Goal: Information Seeking & Learning: Learn about a topic

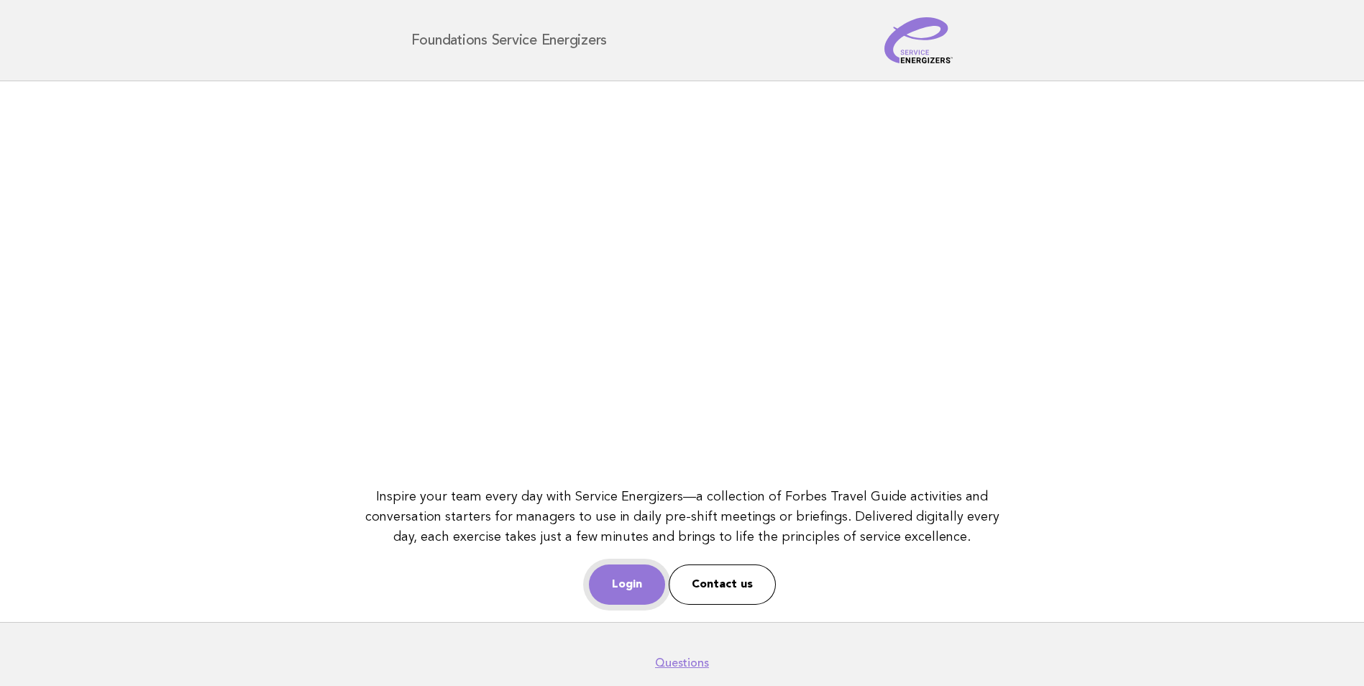
click at [615, 578] on link "Login" at bounding box center [627, 584] width 76 height 40
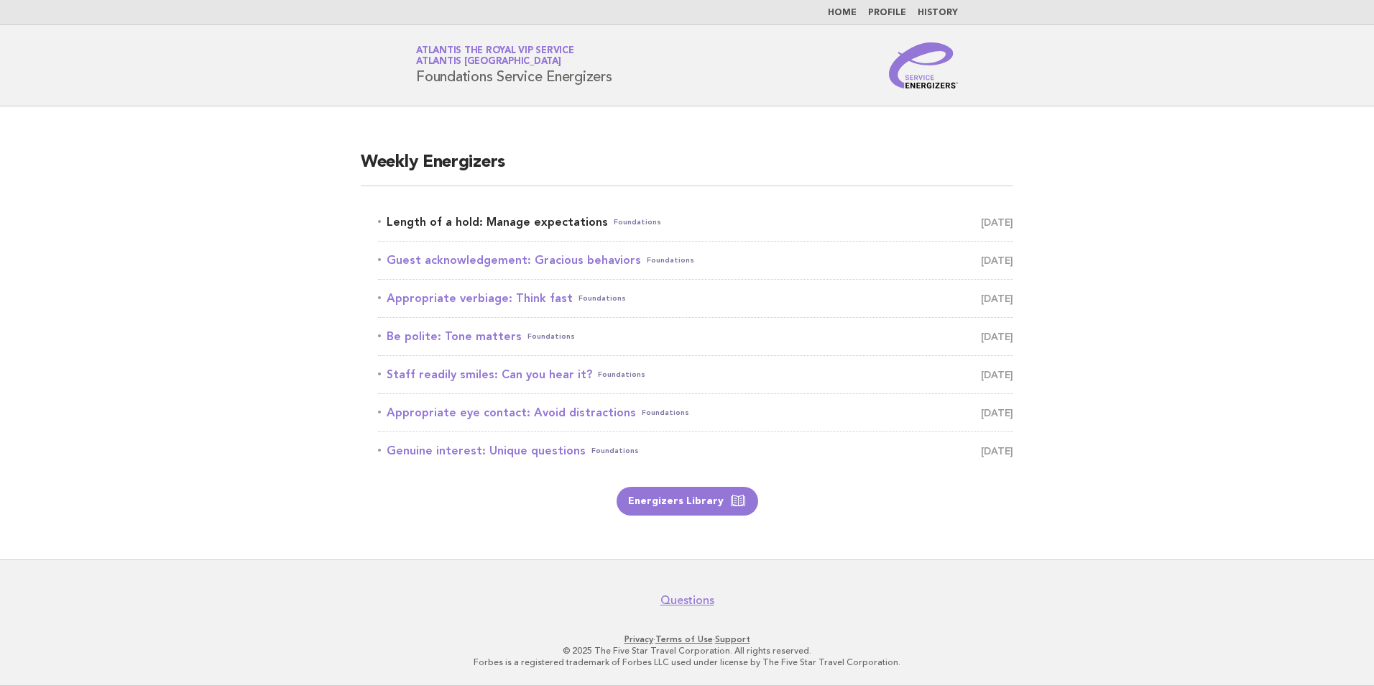
click at [546, 229] on link "Length of a hold: Manage expectations Foundations September 17" at bounding box center [695, 222] width 635 height 20
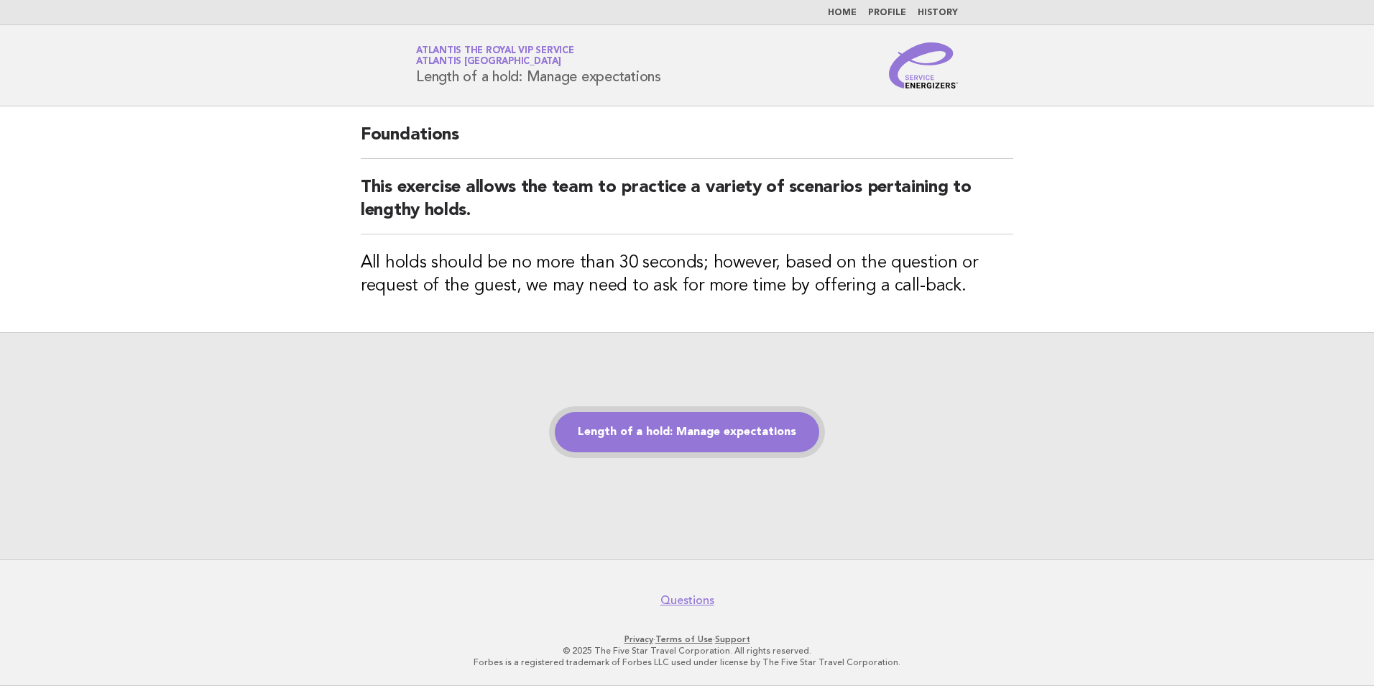
click at [765, 423] on link "Length of a hold: Manage expectations" at bounding box center [687, 432] width 265 height 40
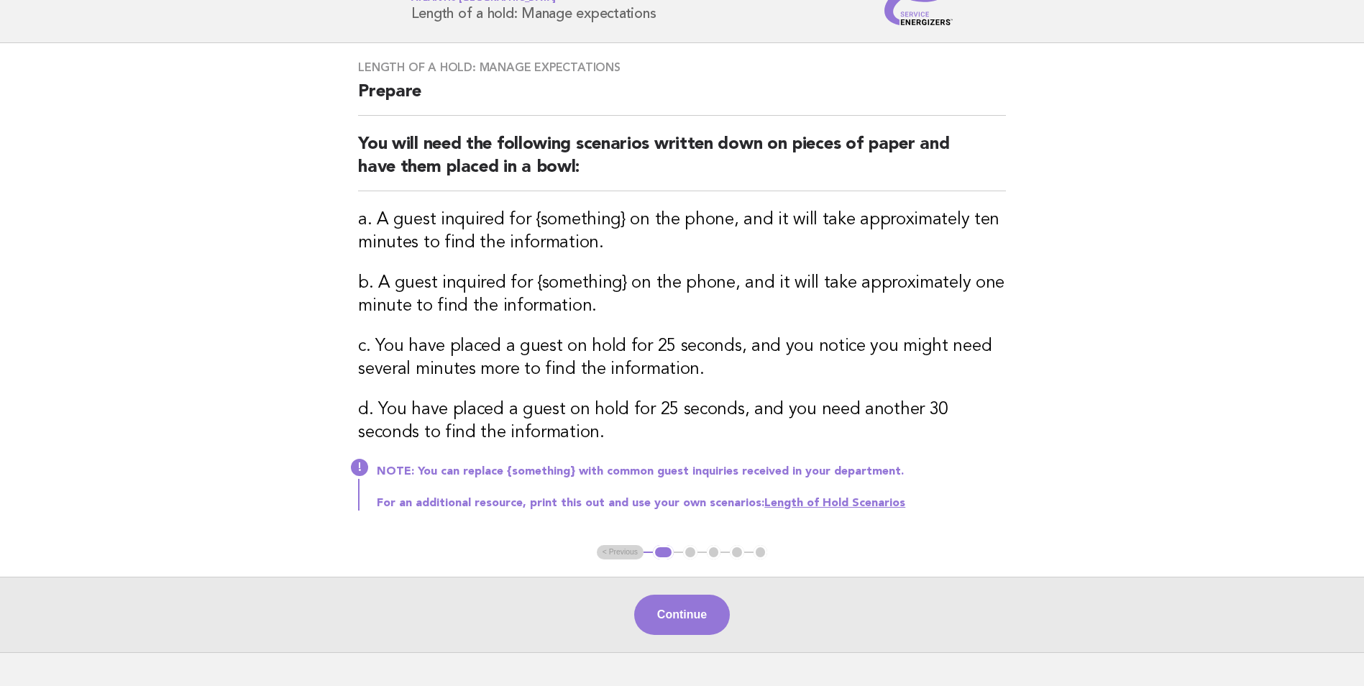
scroll to position [144, 0]
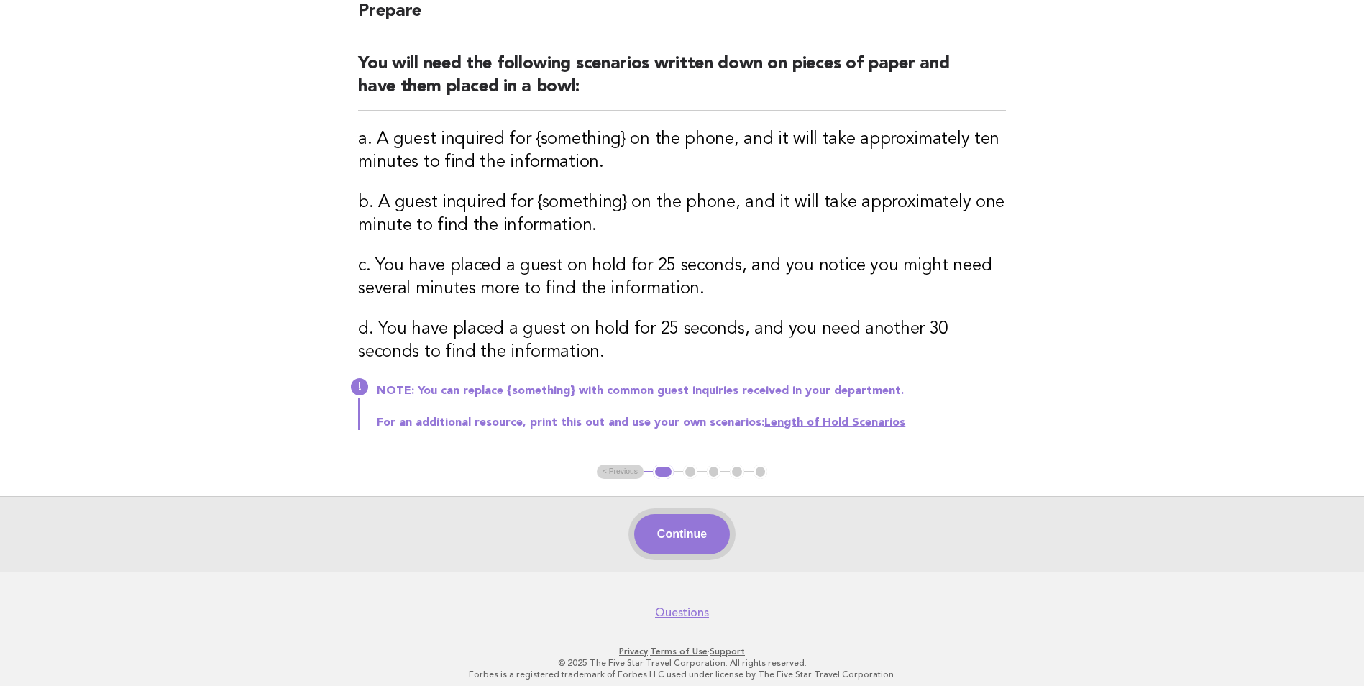
click at [676, 525] on button "Continue" at bounding box center [682, 534] width 96 height 40
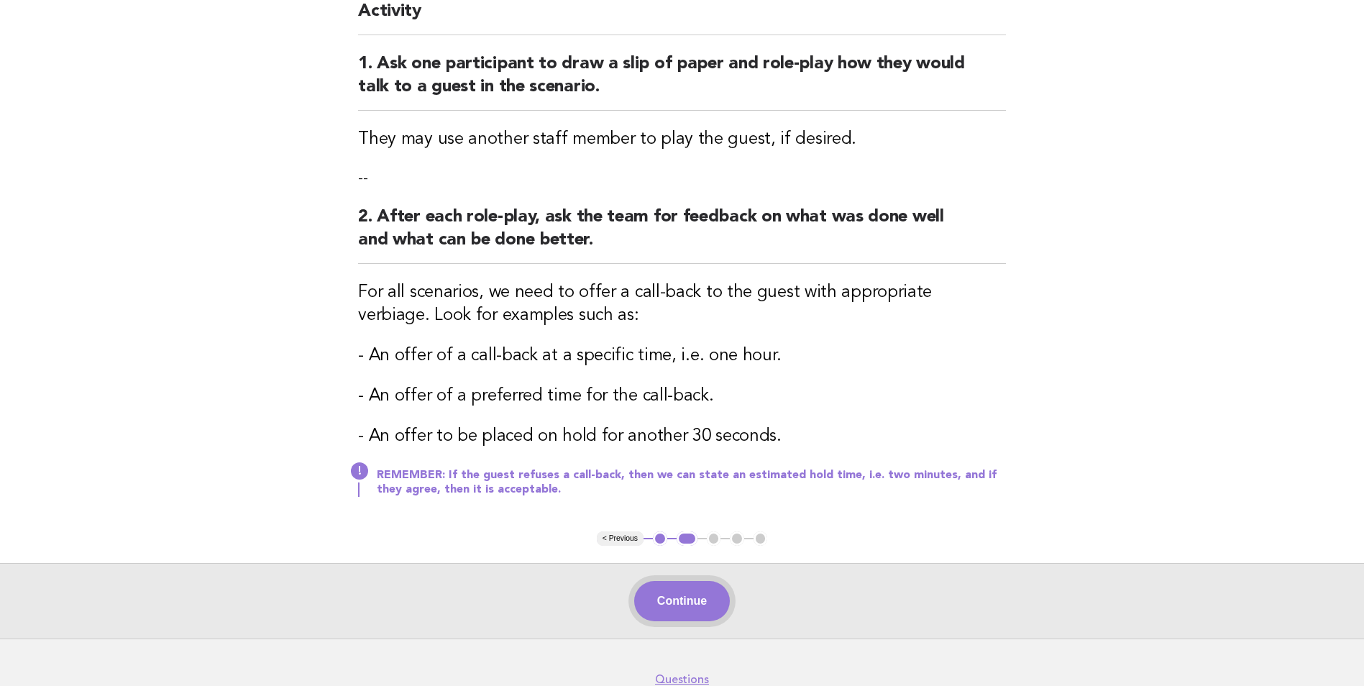
click at [687, 592] on button "Continue" at bounding box center [682, 601] width 96 height 40
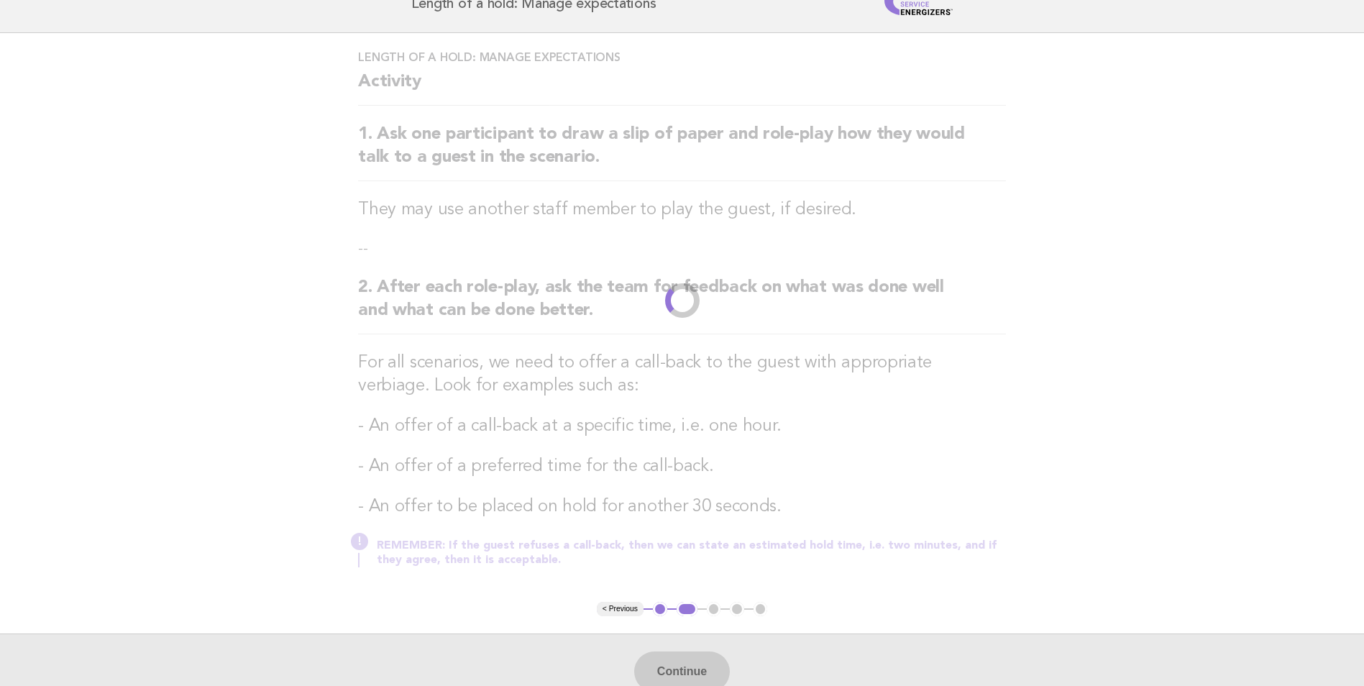
scroll to position [0, 0]
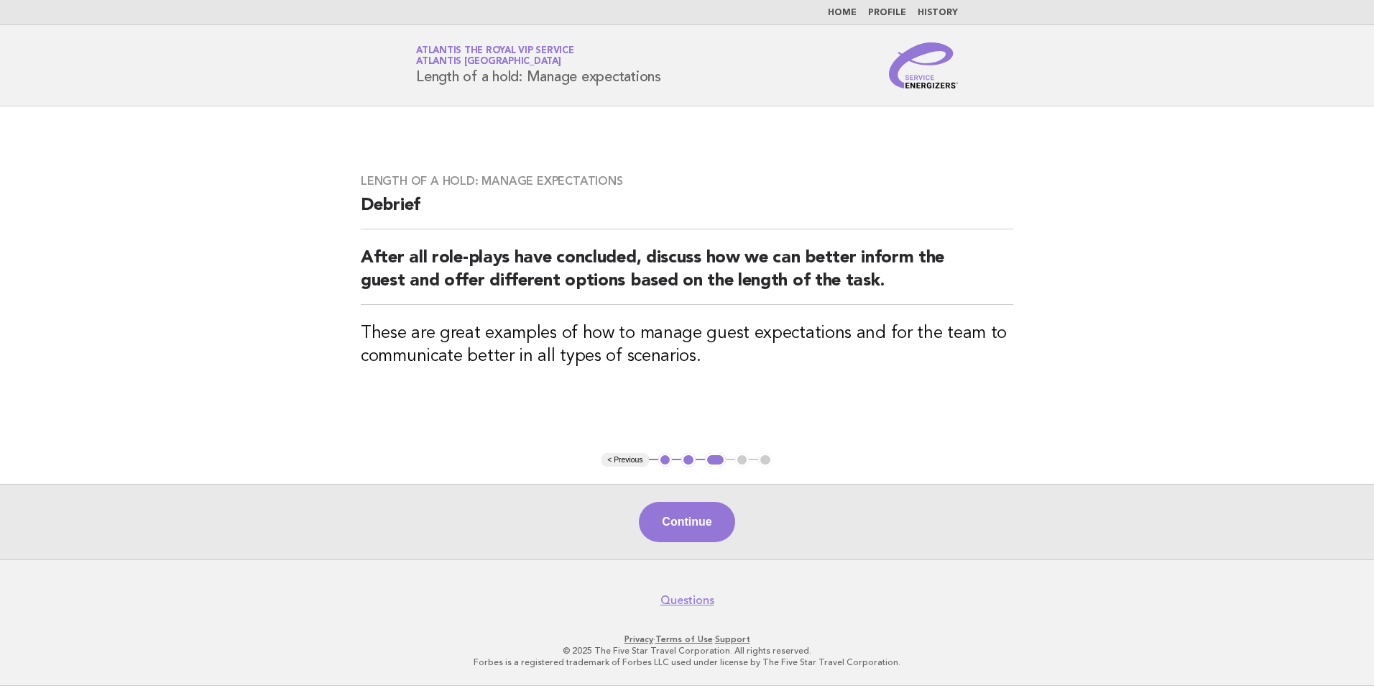
click at [666, 460] on button "1" at bounding box center [665, 460] width 14 height 14
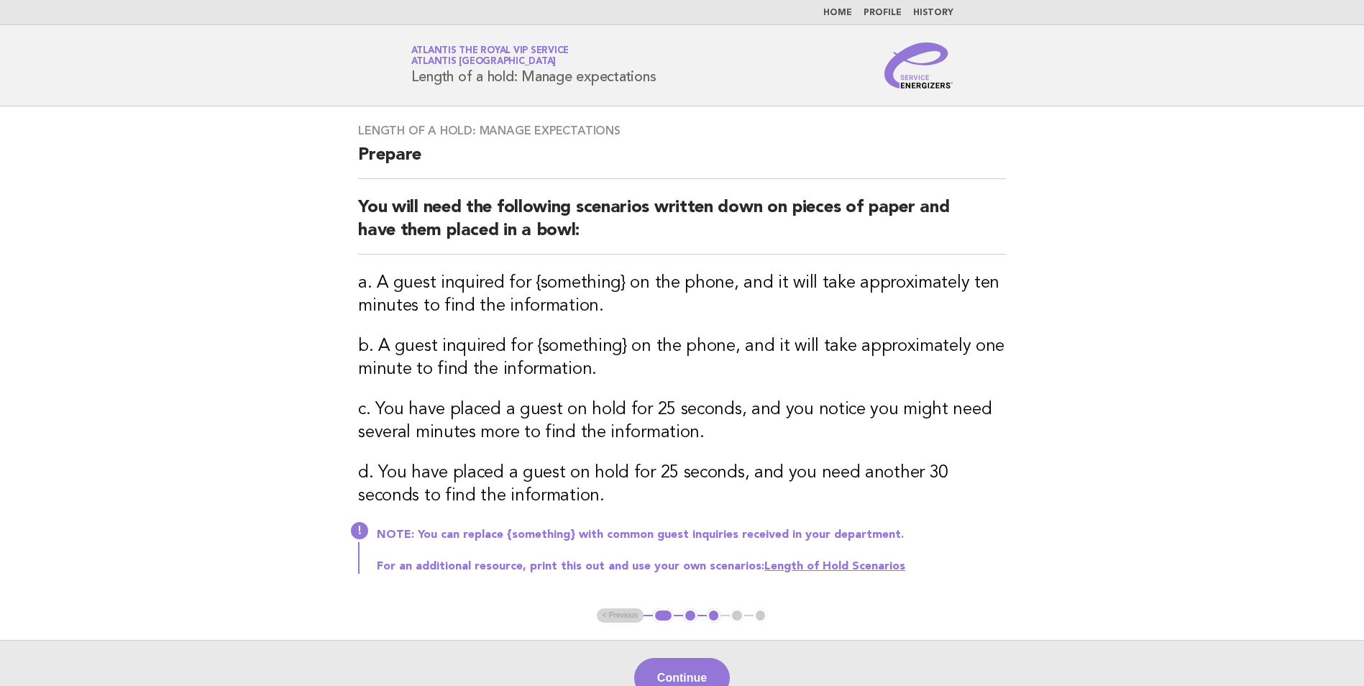
click at [508, 51] on link "Atlantis the Royal VIP Service Atlantis Dubai" at bounding box center [490, 56] width 158 height 20
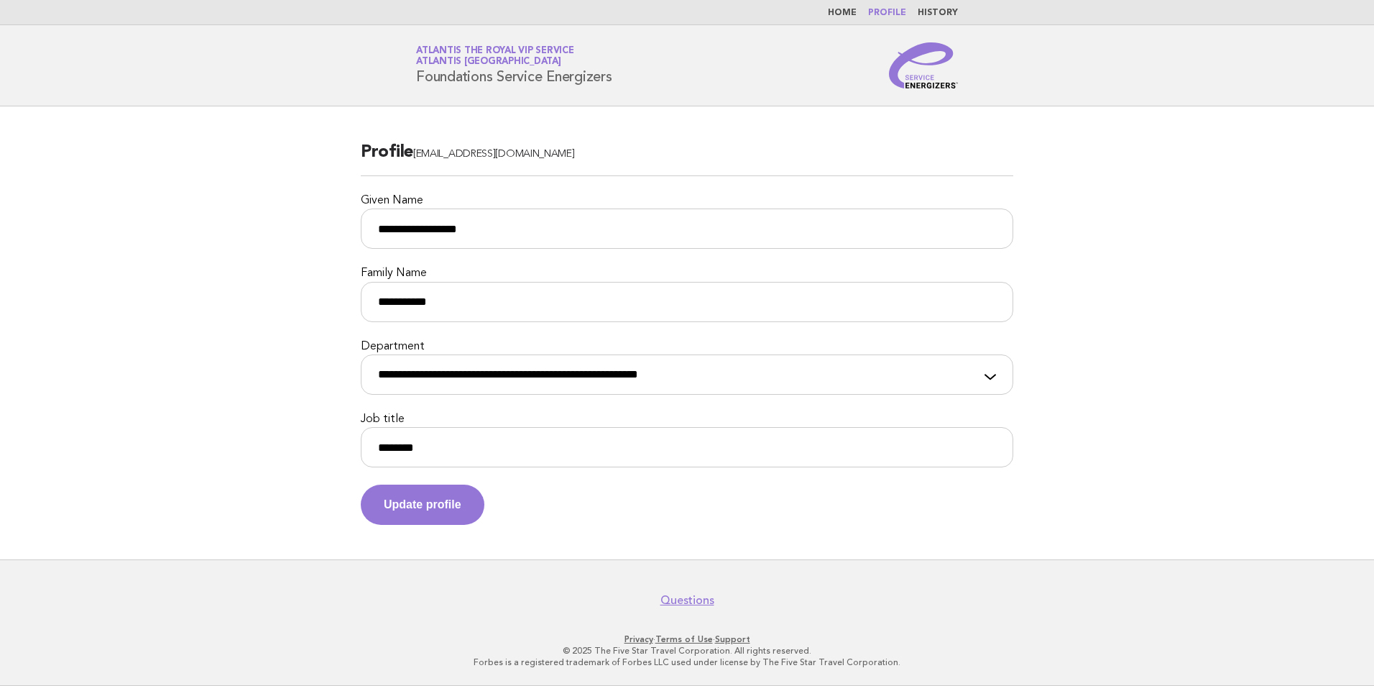
click at [840, 15] on link "Home" at bounding box center [842, 13] width 29 height 9
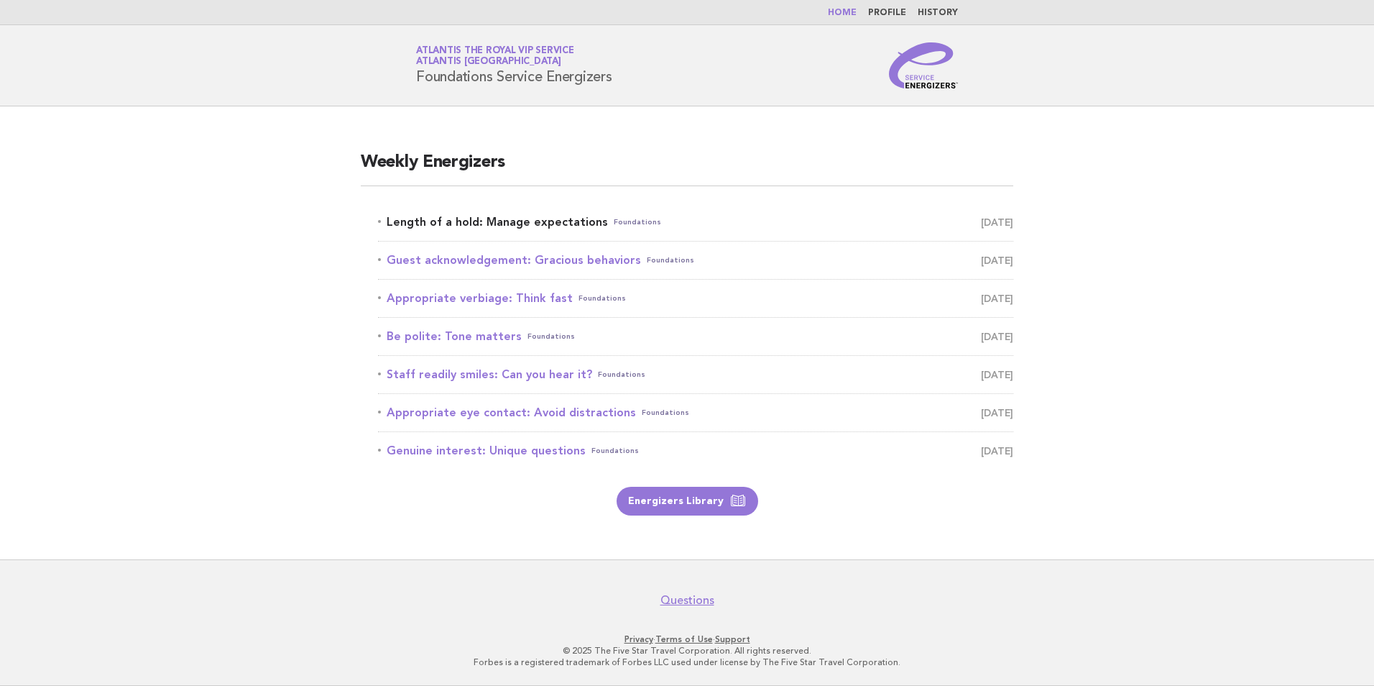
click at [485, 223] on link "Length of a hold: Manage expectations Foundations September 17" at bounding box center [695, 222] width 635 height 20
